Goal: Navigation & Orientation: Understand site structure

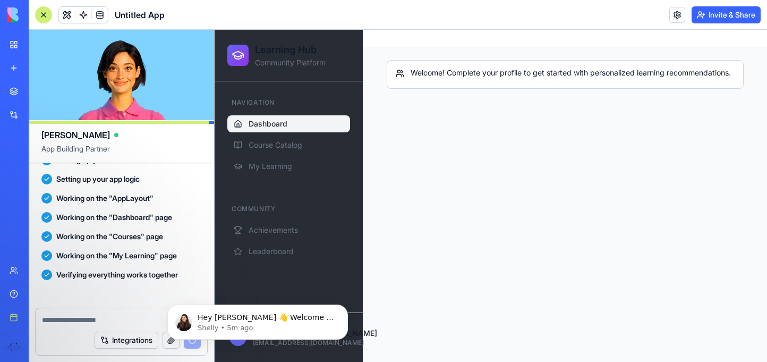
scroll to position [378, 0]
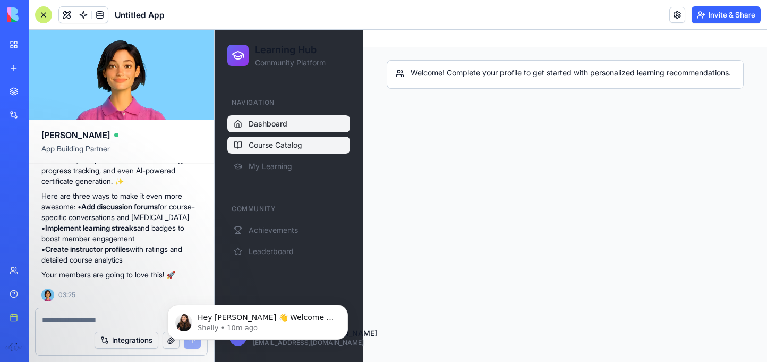
click at [285, 148] on span "Course Catalog" at bounding box center [276, 145] width 54 height 11
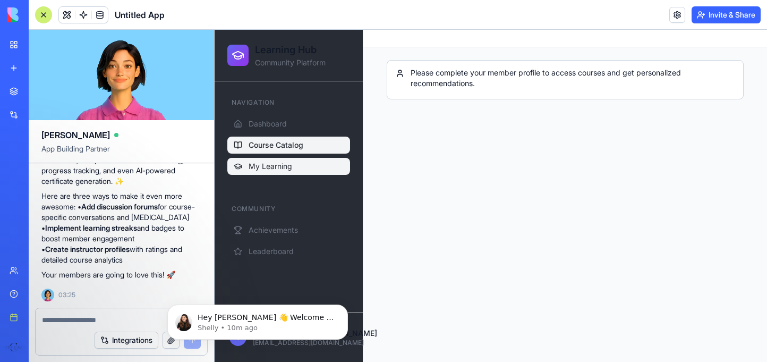
click at [286, 168] on span "My Learning" at bounding box center [271, 166] width 44 height 11
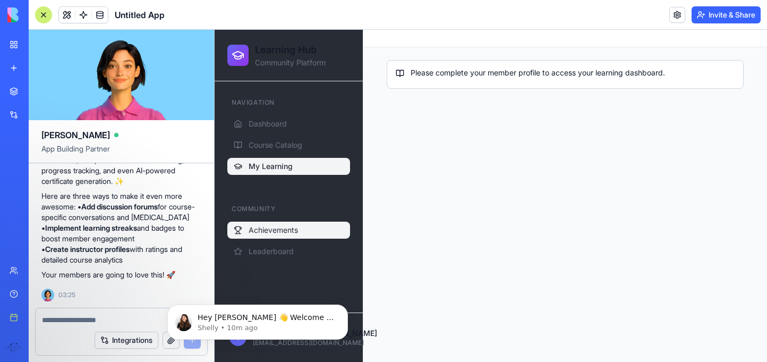
click at [284, 228] on span "Achievements" at bounding box center [273, 230] width 49 height 11
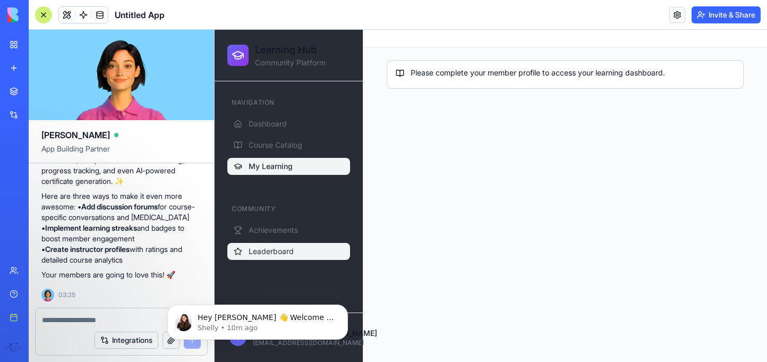
click at [285, 244] on button "Leaderboard" at bounding box center [288, 251] width 123 height 17
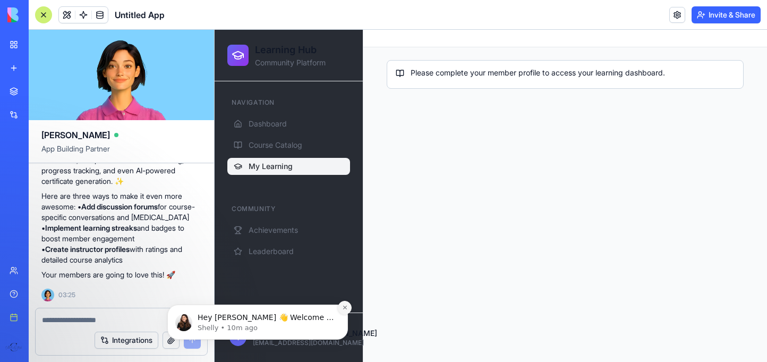
click at [346, 308] on icon "Dismiss notification" at bounding box center [345, 308] width 6 height 6
